Goal: Transaction & Acquisition: Purchase product/service

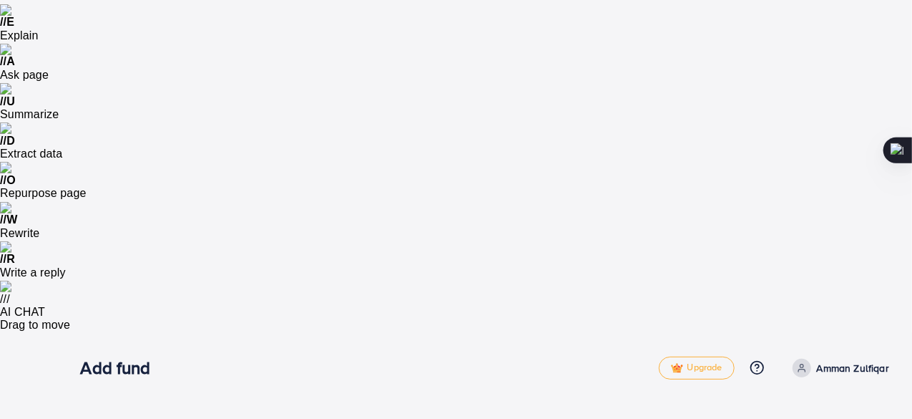
scroll to position [130, 0]
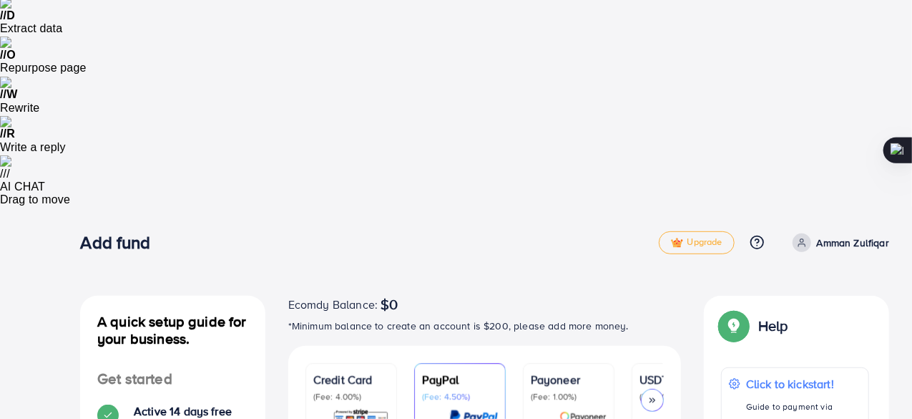
scroll to position [259, 0]
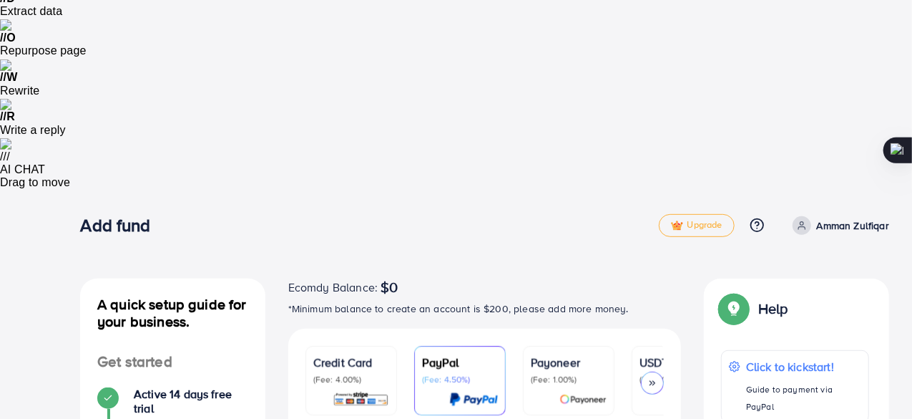
scroll to position [263, 0]
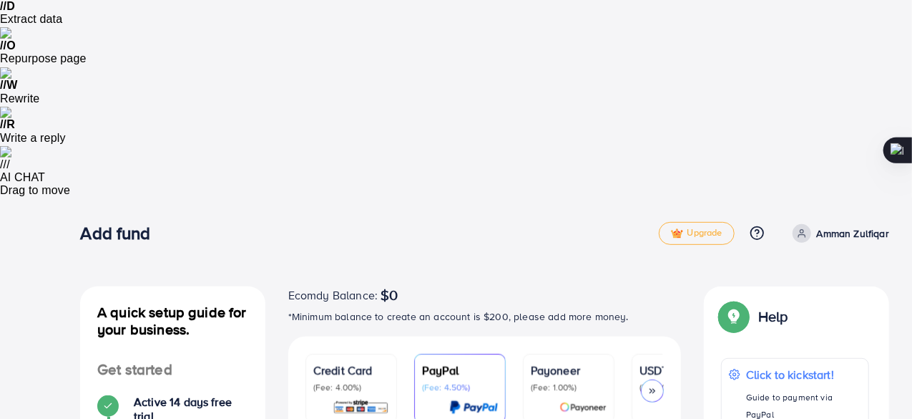
click at [696, 286] on div "Help Help Click to kickstart! Guide to payment via PayPal If you have any probl…" at bounding box center [797, 395] width 208 height 218
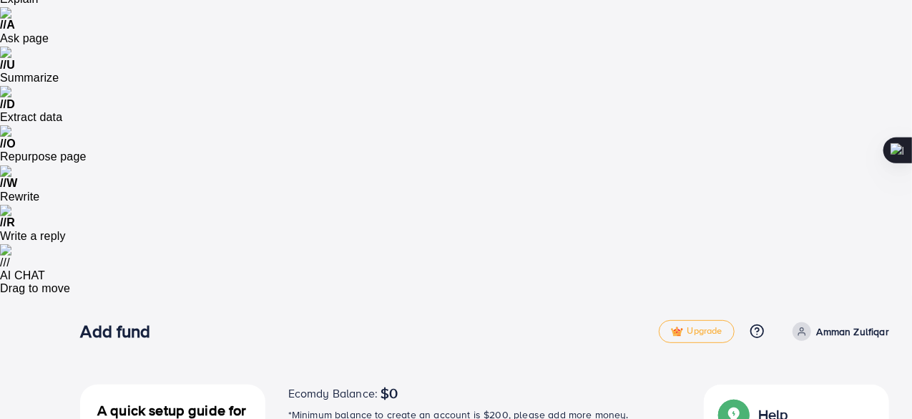
scroll to position [166, 0]
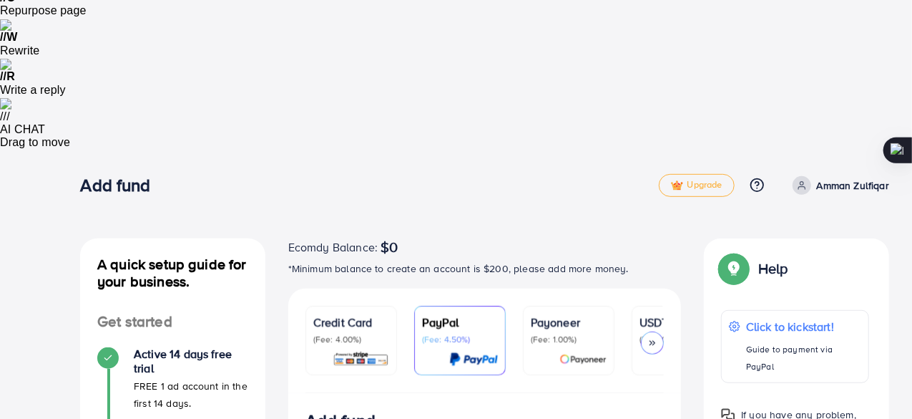
scroll to position [312, 0]
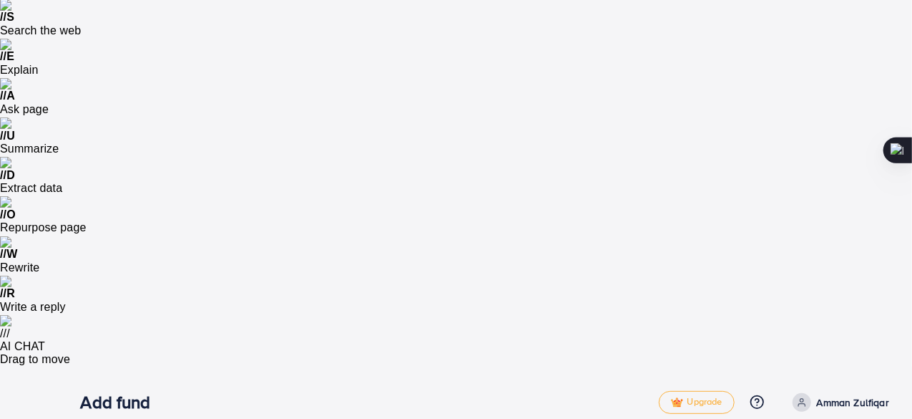
scroll to position [93, 0]
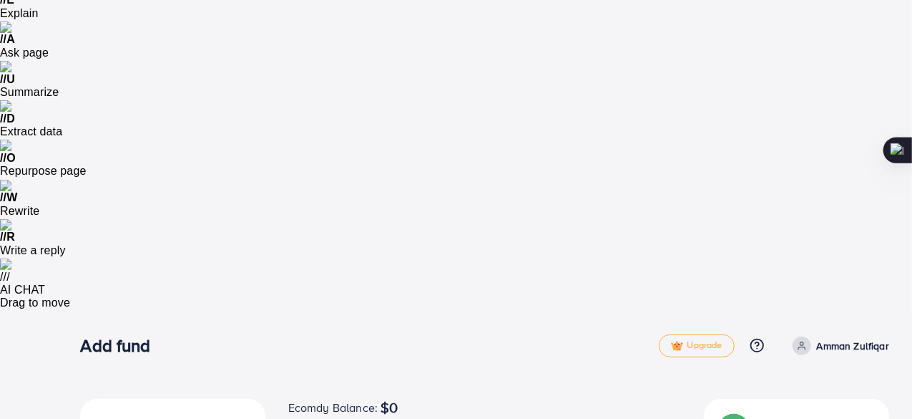
scroll to position [152, 0]
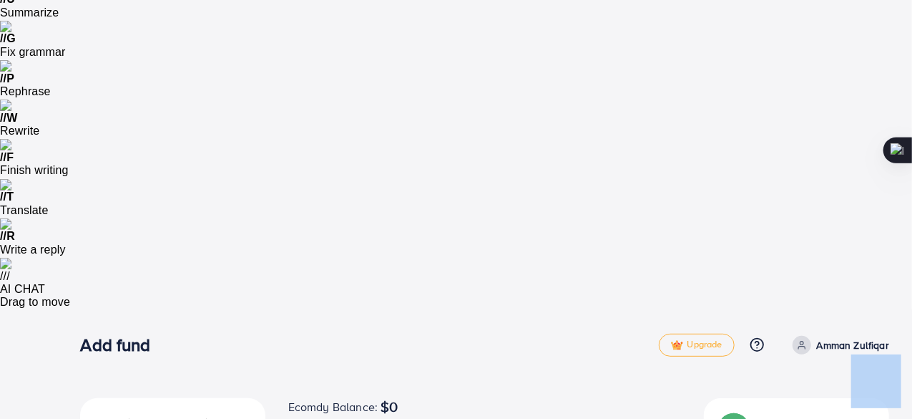
drag, startPoint x: 849, startPoint y: 201, endPoint x: 881, endPoint y: 354, distance: 156.5
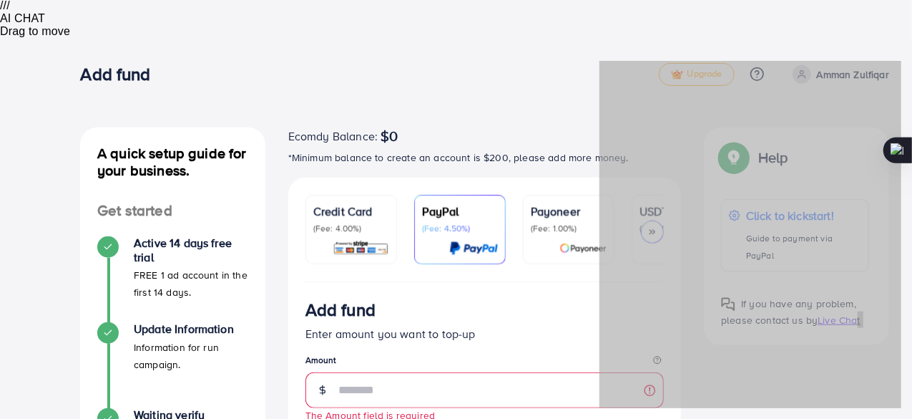
scroll to position [467, 0]
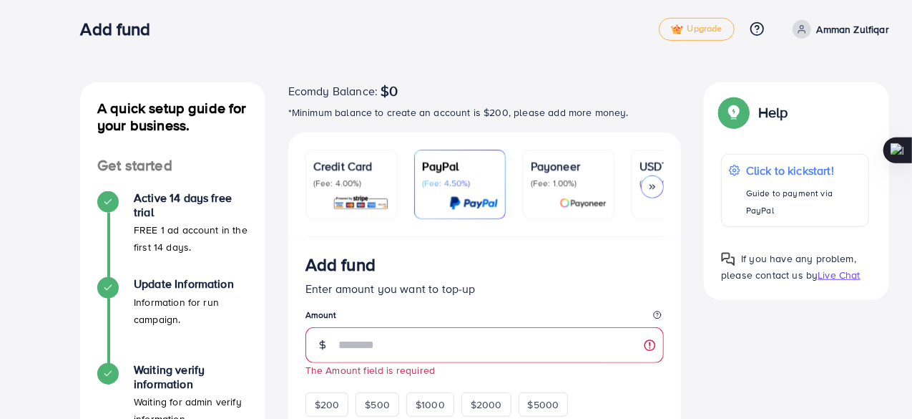
click at [854, 82] on div "Help Click to kickstart! Guide to payment via PayPal If you have any problem, p…" at bounding box center [796, 191] width 185 height 218
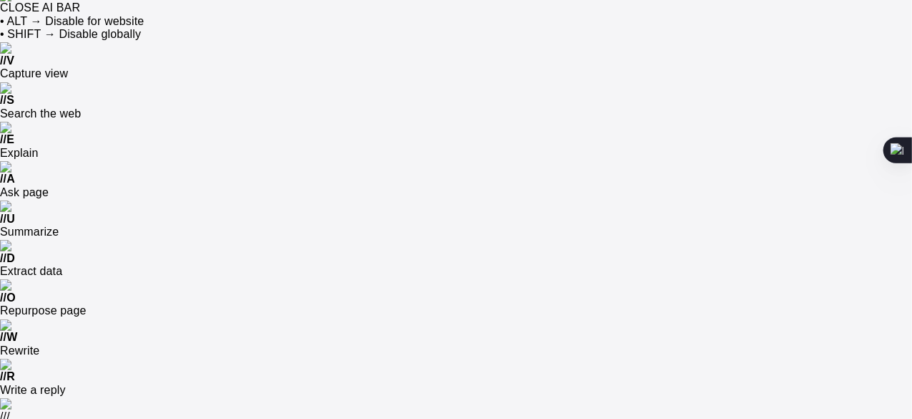
scroll to position [0, 0]
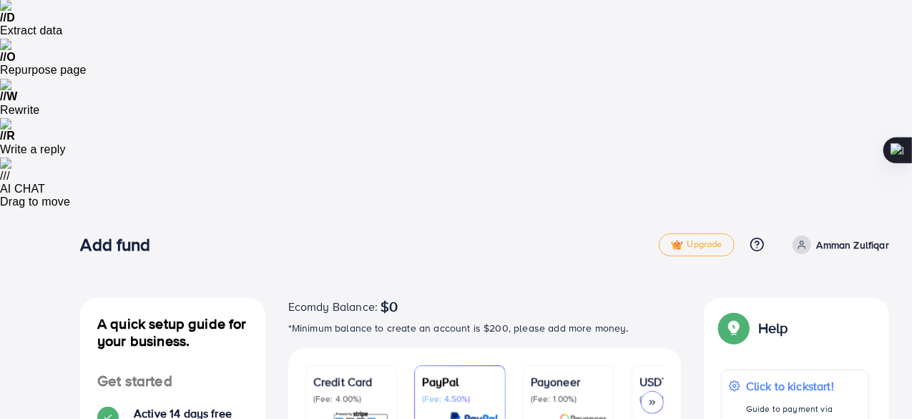
scroll to position [253, 0]
